Goal: Task Accomplishment & Management: Complete application form

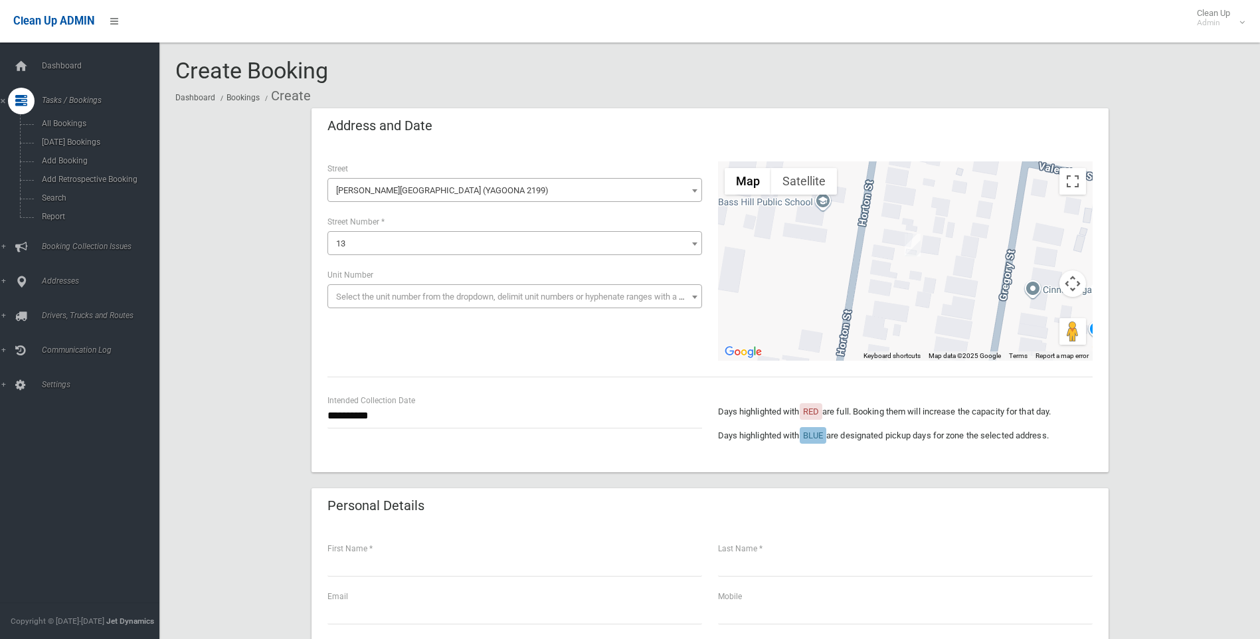
select select "****"
select select "**"
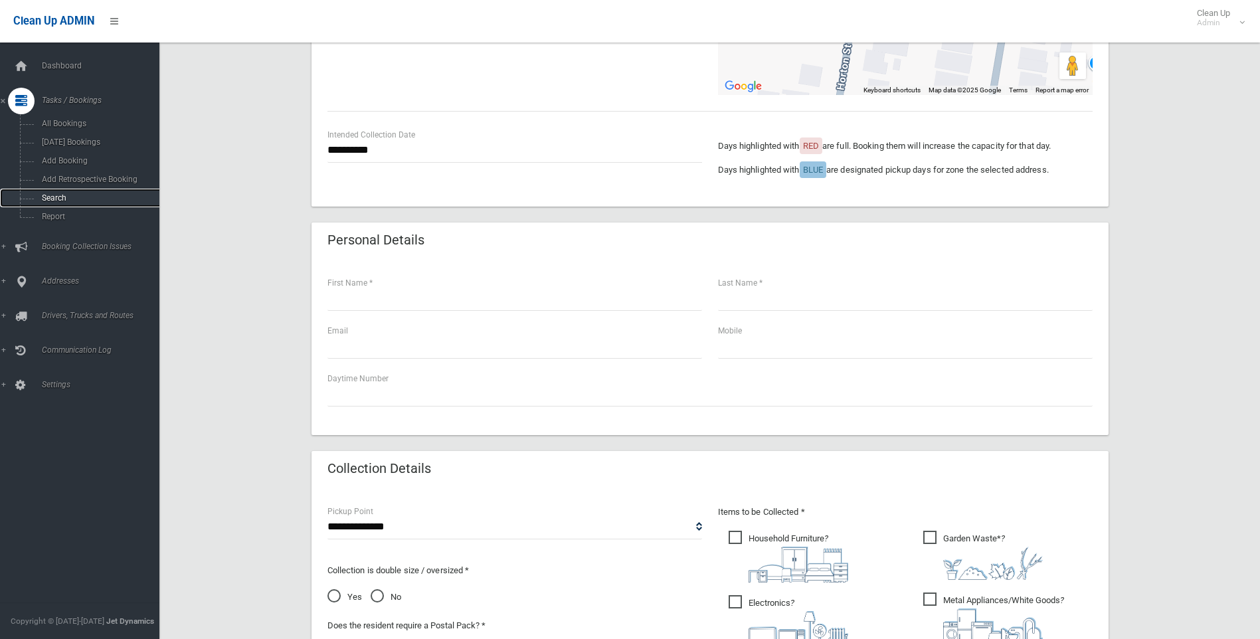
click at [94, 191] on link "Search" at bounding box center [84, 198] width 169 height 19
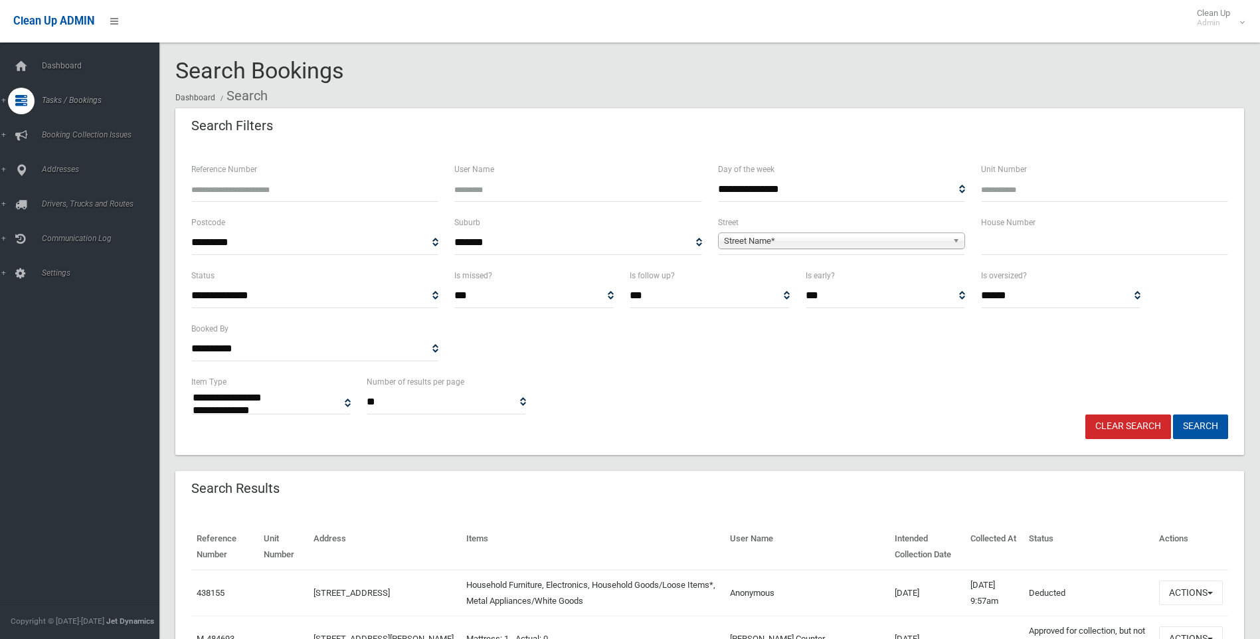
select select
click at [1024, 248] on input "text" at bounding box center [1104, 243] width 247 height 25
type input "***"
click at [798, 237] on span "Street Name*" at bounding box center [835, 241] width 223 height 16
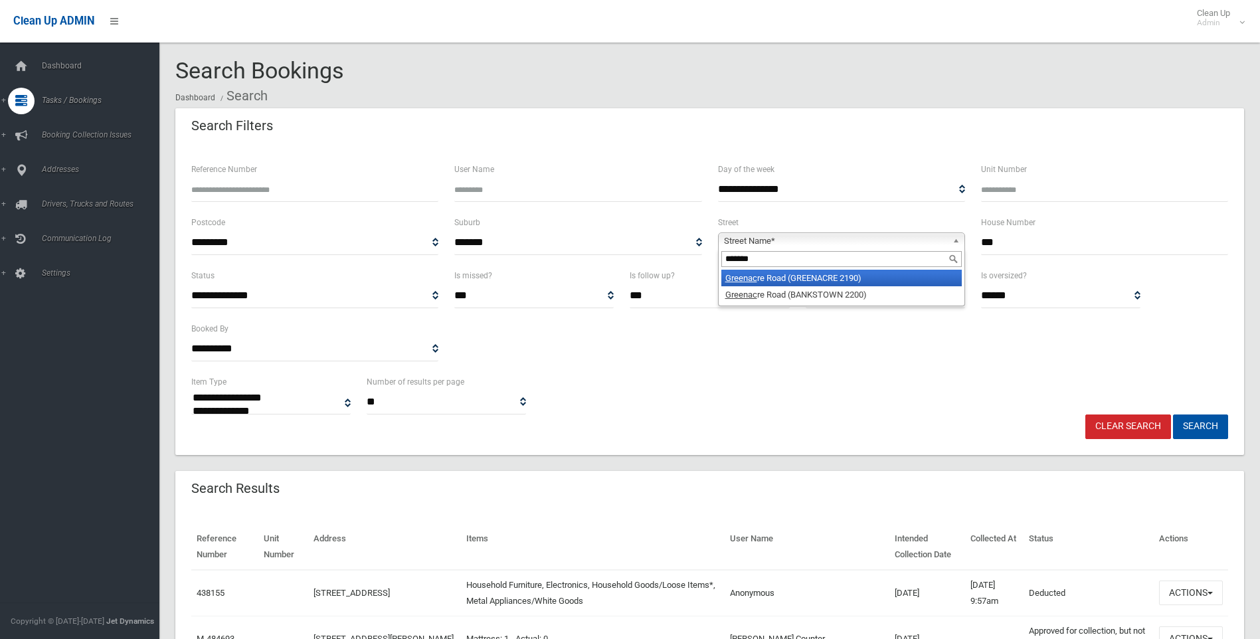
type input "*******"
click at [903, 278] on li "Greenac re Road (GREENACRE 2190)" at bounding box center [841, 278] width 240 height 17
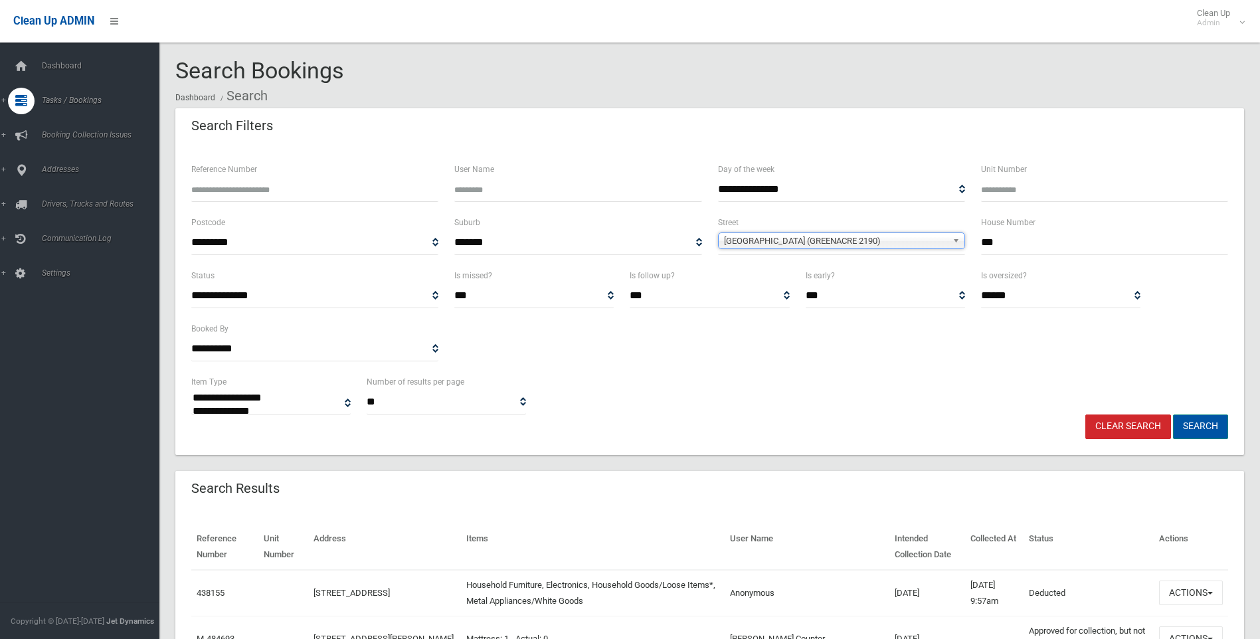
click at [1193, 430] on button "Search" at bounding box center [1200, 427] width 55 height 25
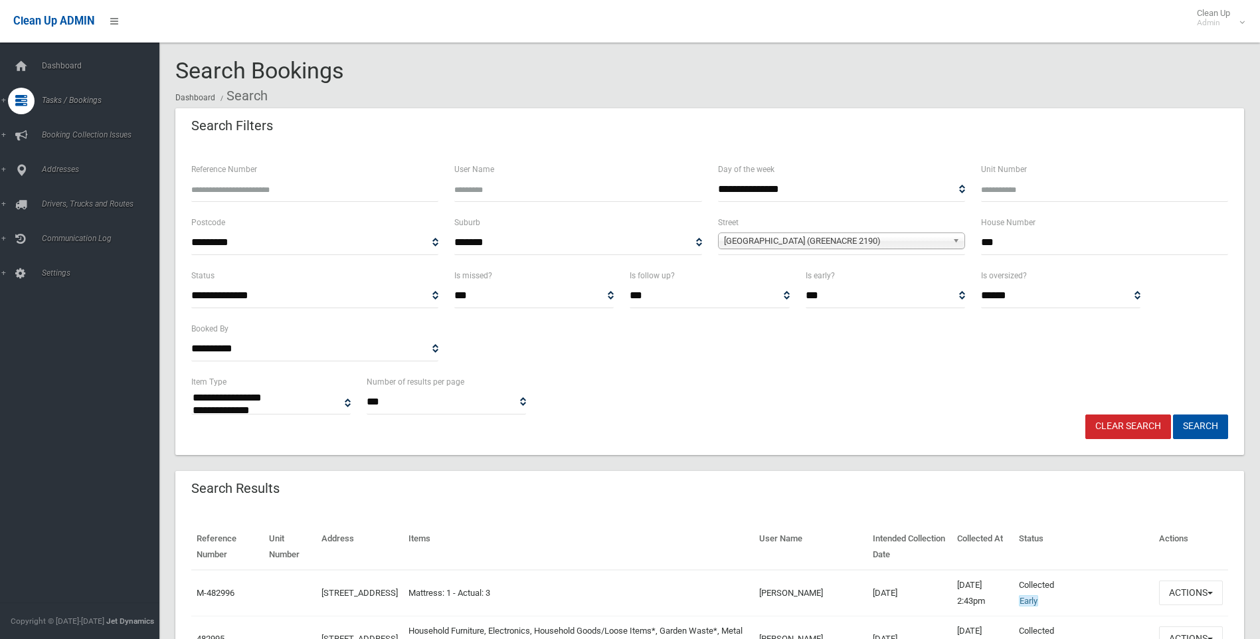
select select
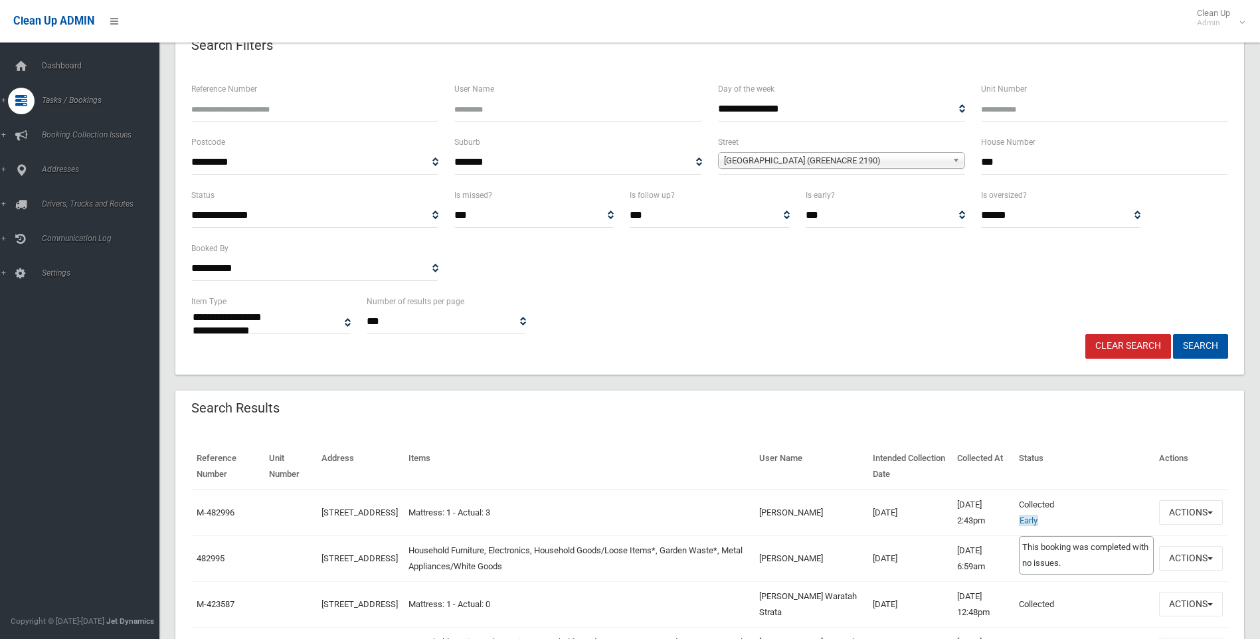
scroll to position [199, 0]
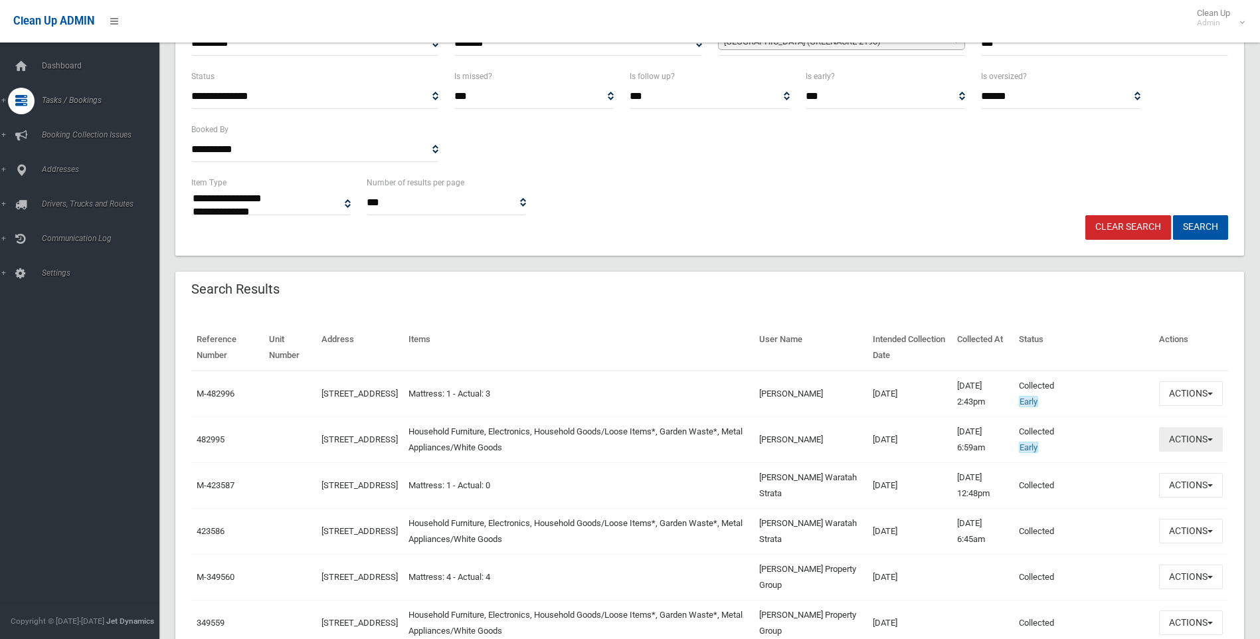
click at [1193, 442] on button "Actions" at bounding box center [1191, 439] width 64 height 25
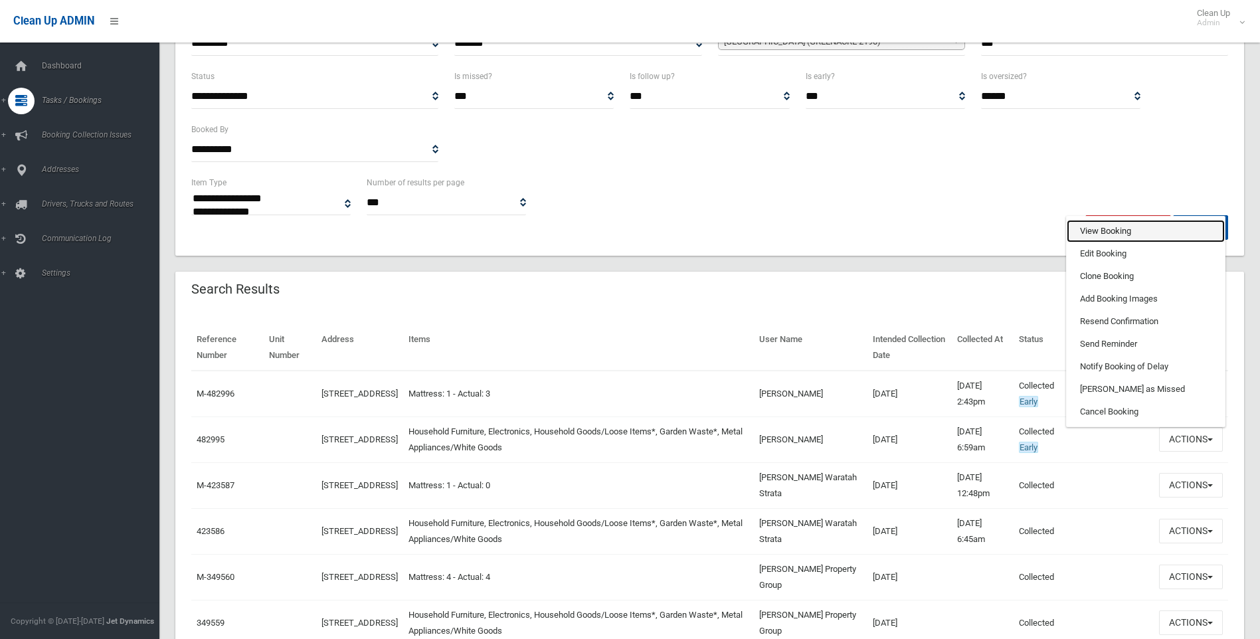
click at [1109, 237] on link "View Booking" at bounding box center [1146, 231] width 158 height 23
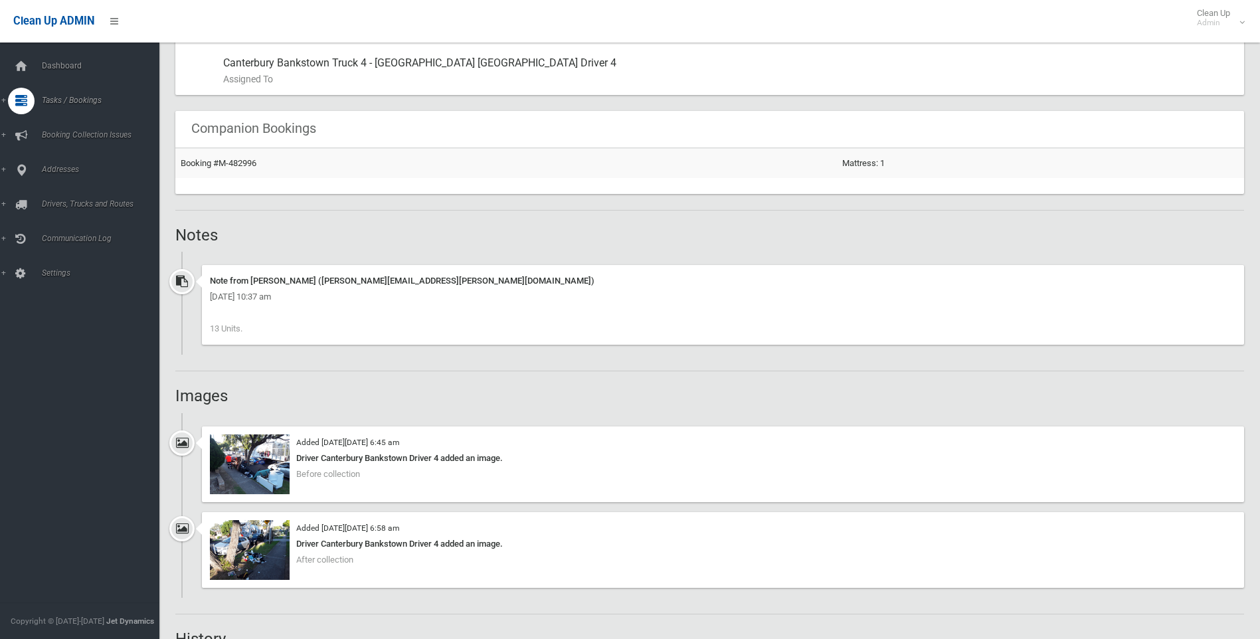
scroll to position [1063, 0]
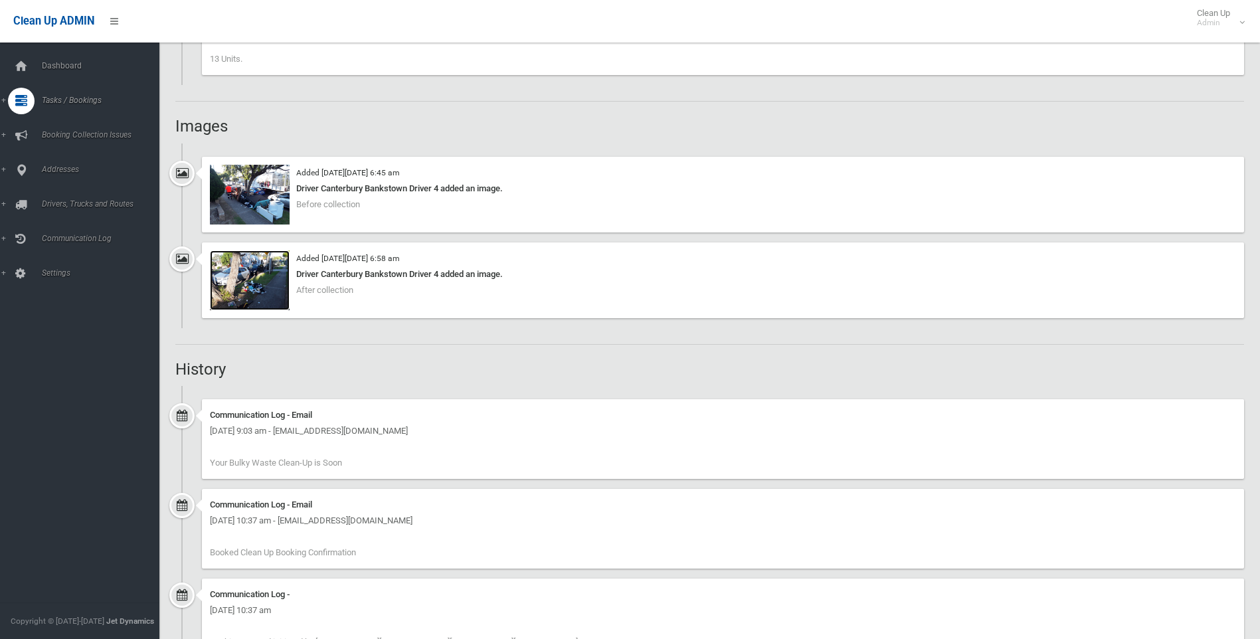
click at [268, 277] on img at bounding box center [250, 280] width 80 height 60
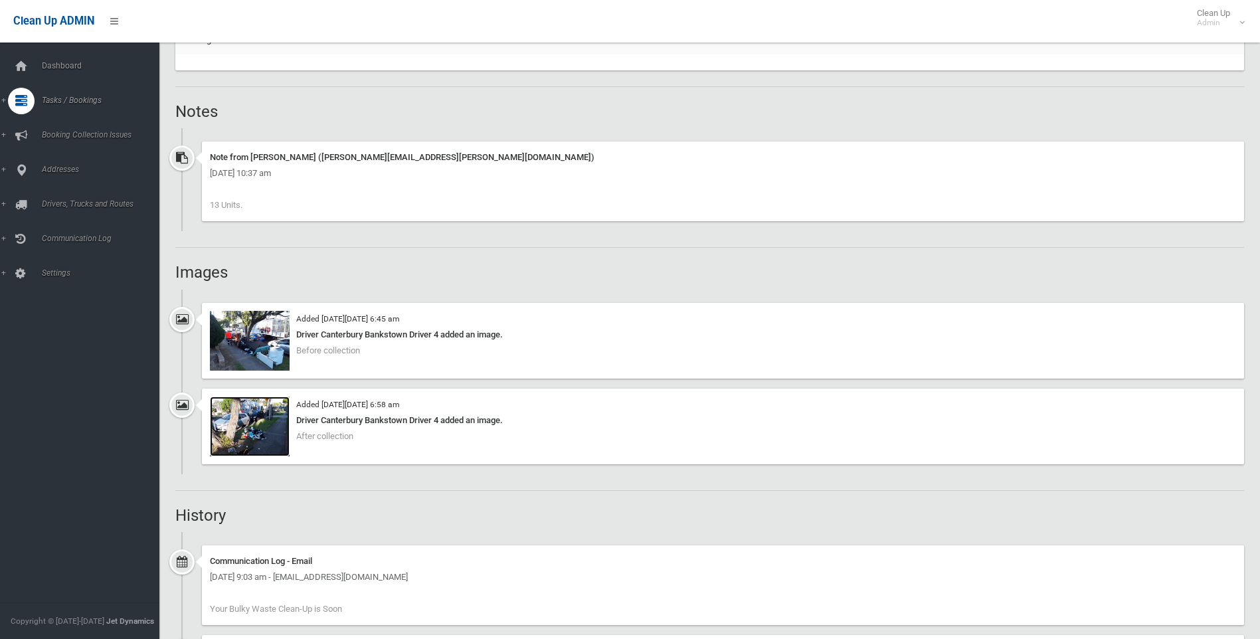
scroll to position [1116, 0]
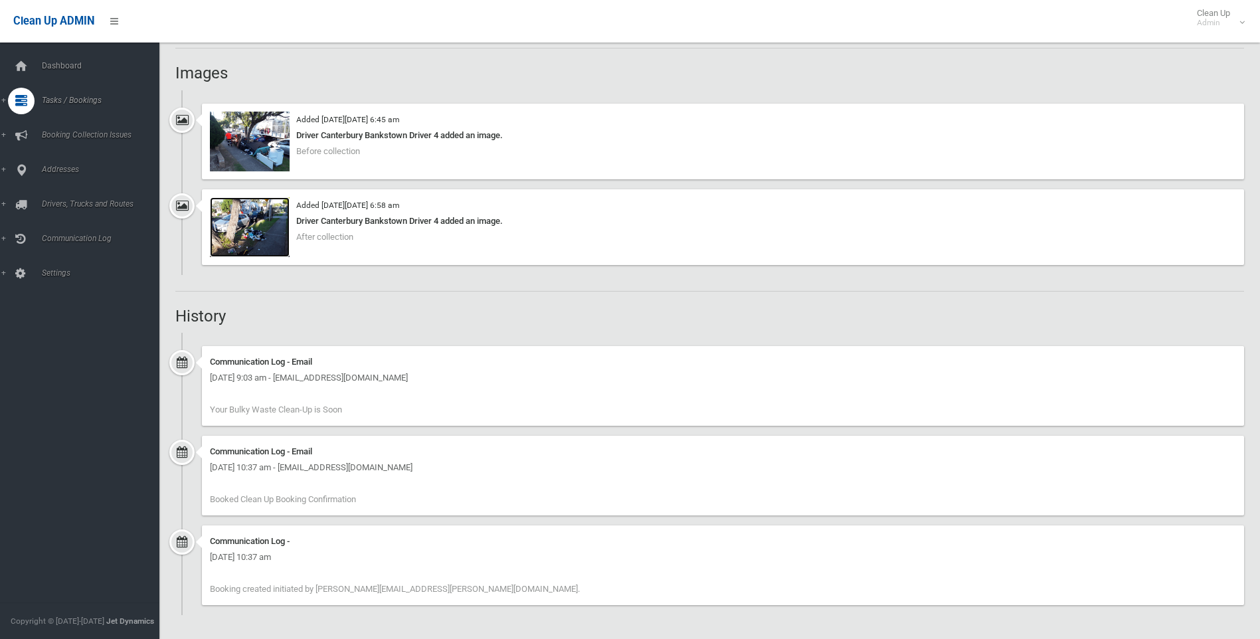
click at [274, 229] on img at bounding box center [250, 227] width 80 height 60
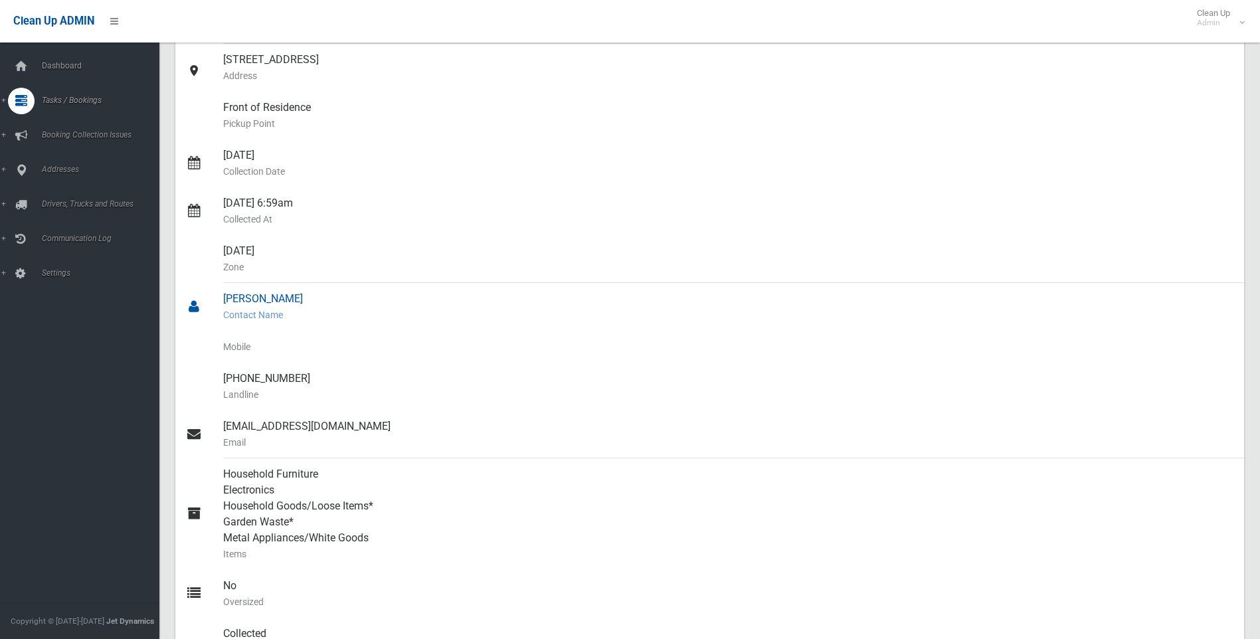
scroll to position [0, 0]
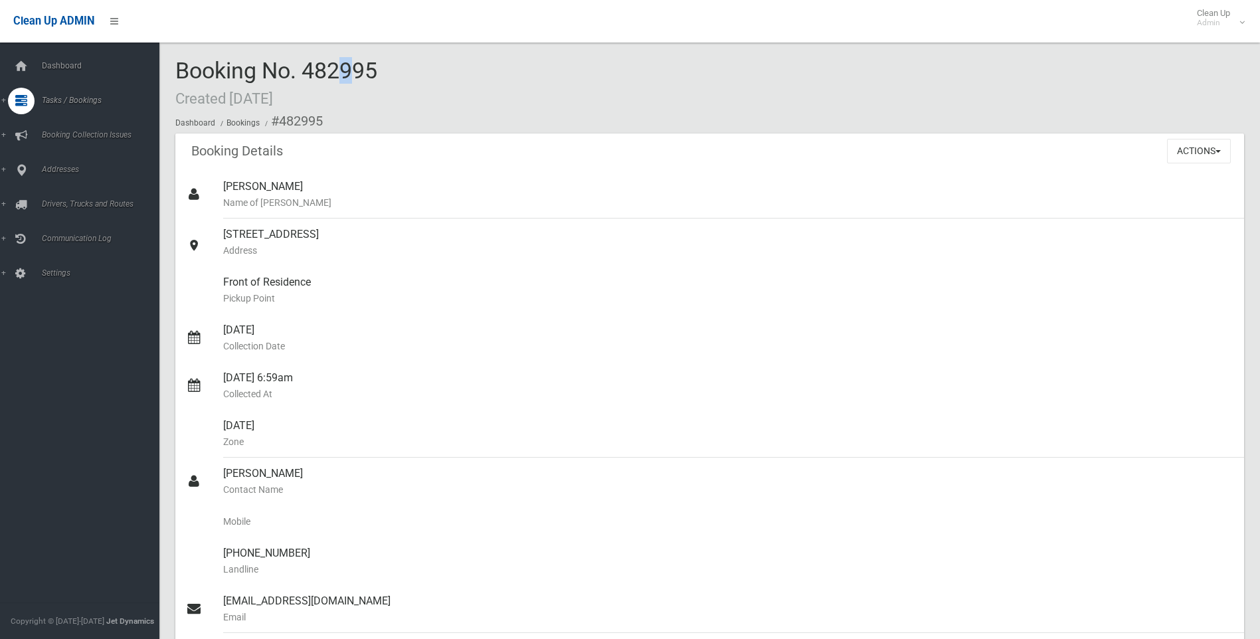
click at [296, 69] on span "Booking No. 482995 Created 03/09/2025" at bounding box center [276, 83] width 202 height 52
drag, startPoint x: 448, startPoint y: 62, endPoint x: 318, endPoint y: 79, distance: 130.6
click at [318, 79] on div "Booking No. 482995 Created 03/09/2025 Dashboard Bookings #482995" at bounding box center [709, 95] width 1069 height 75
click at [318, 79] on span "Booking No. 482995 Created 03/09/2025" at bounding box center [276, 83] width 202 height 52
drag, startPoint x: 308, startPoint y: 80, endPoint x: 387, endPoint y: 75, distance: 79.2
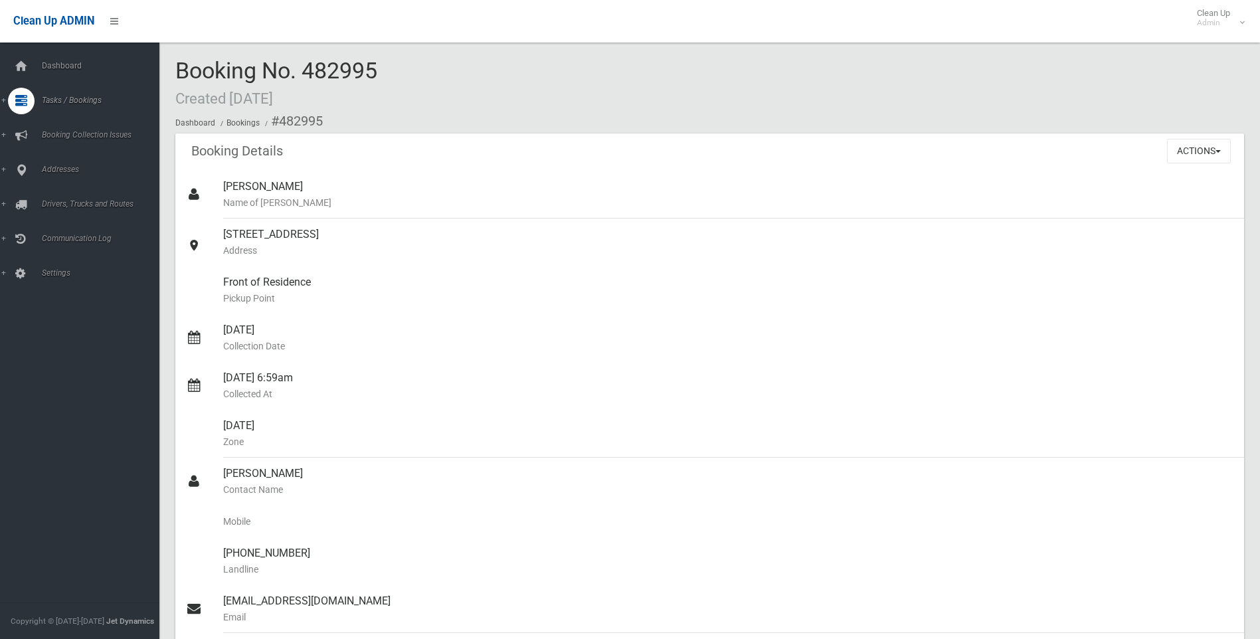
click at [387, 76] on div "Booking No. 482995 Created 03/09/2025 Dashboard Bookings #482995" at bounding box center [709, 95] width 1069 height 75
click at [387, 75] on div "Booking No. 482995 Created 03/09/2025 Dashboard Bookings #482995" at bounding box center [709, 95] width 1069 height 75
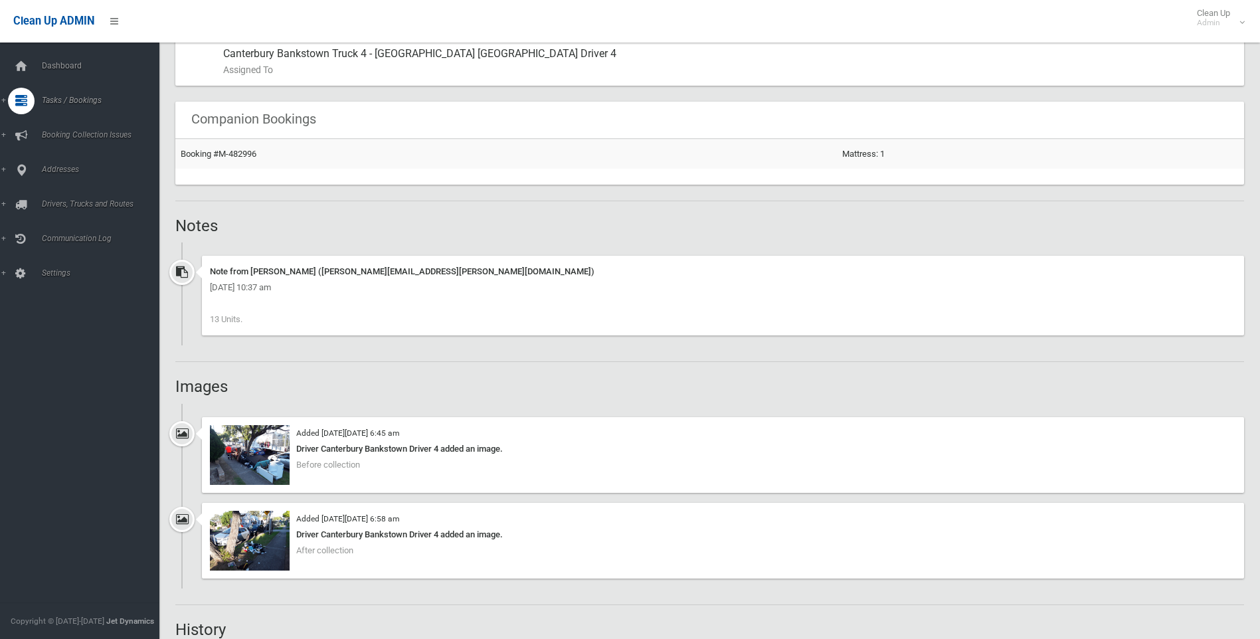
scroll to position [1063, 0]
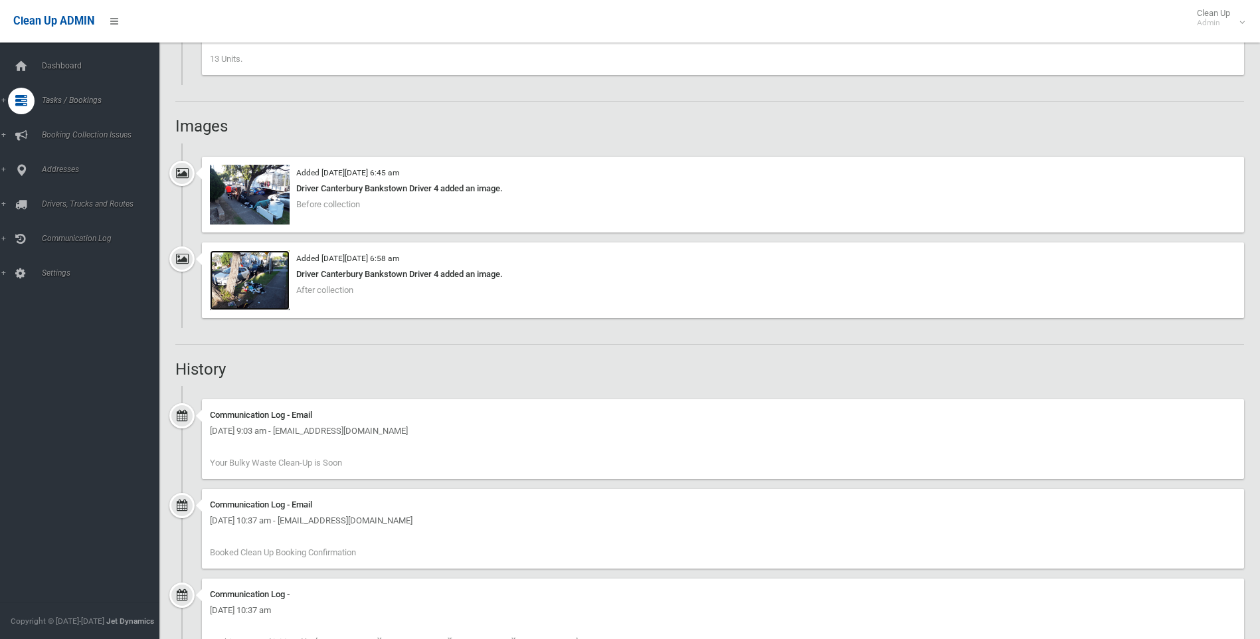
click at [275, 268] on img at bounding box center [250, 280] width 80 height 60
click at [276, 267] on img at bounding box center [250, 280] width 80 height 60
click at [269, 210] on img at bounding box center [250, 195] width 80 height 60
